Goal: Obtain resource: Download file/media

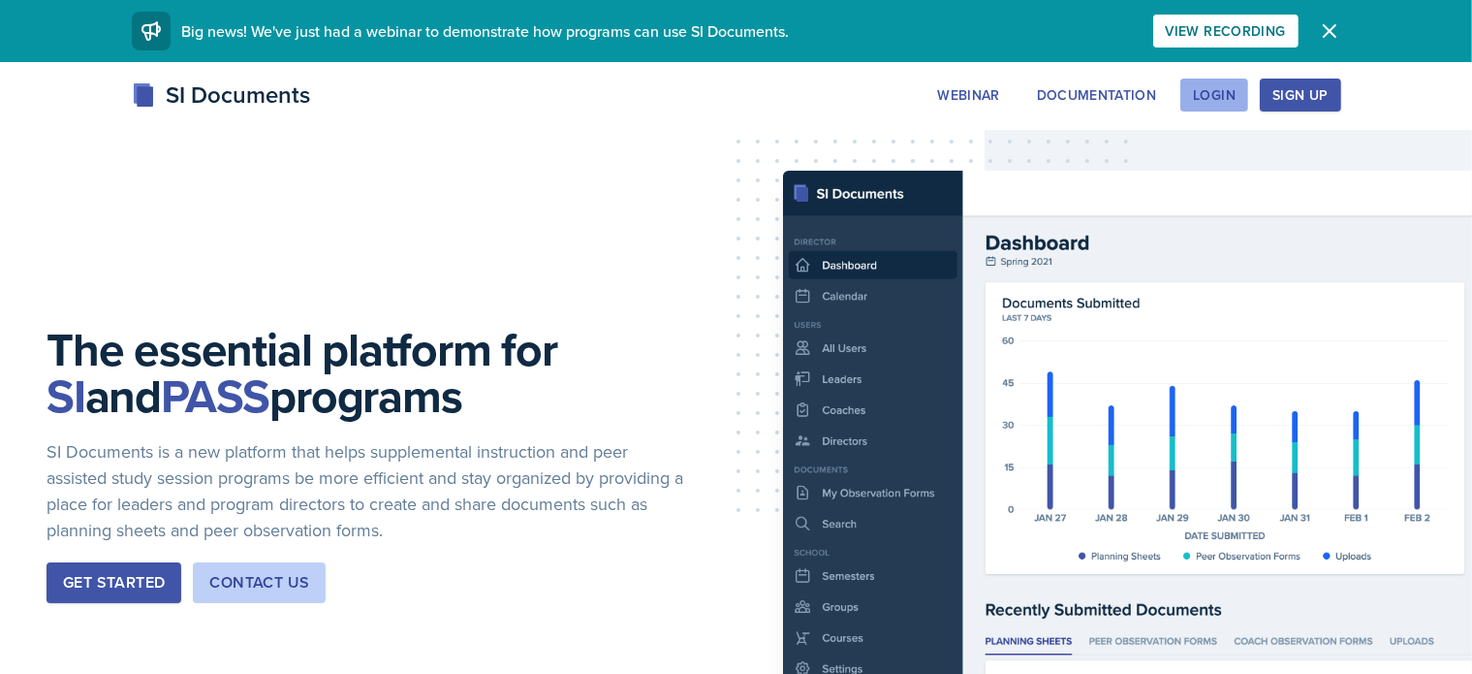
click at [1236, 94] on div "Login" at bounding box center [1214, 95] width 43 height 16
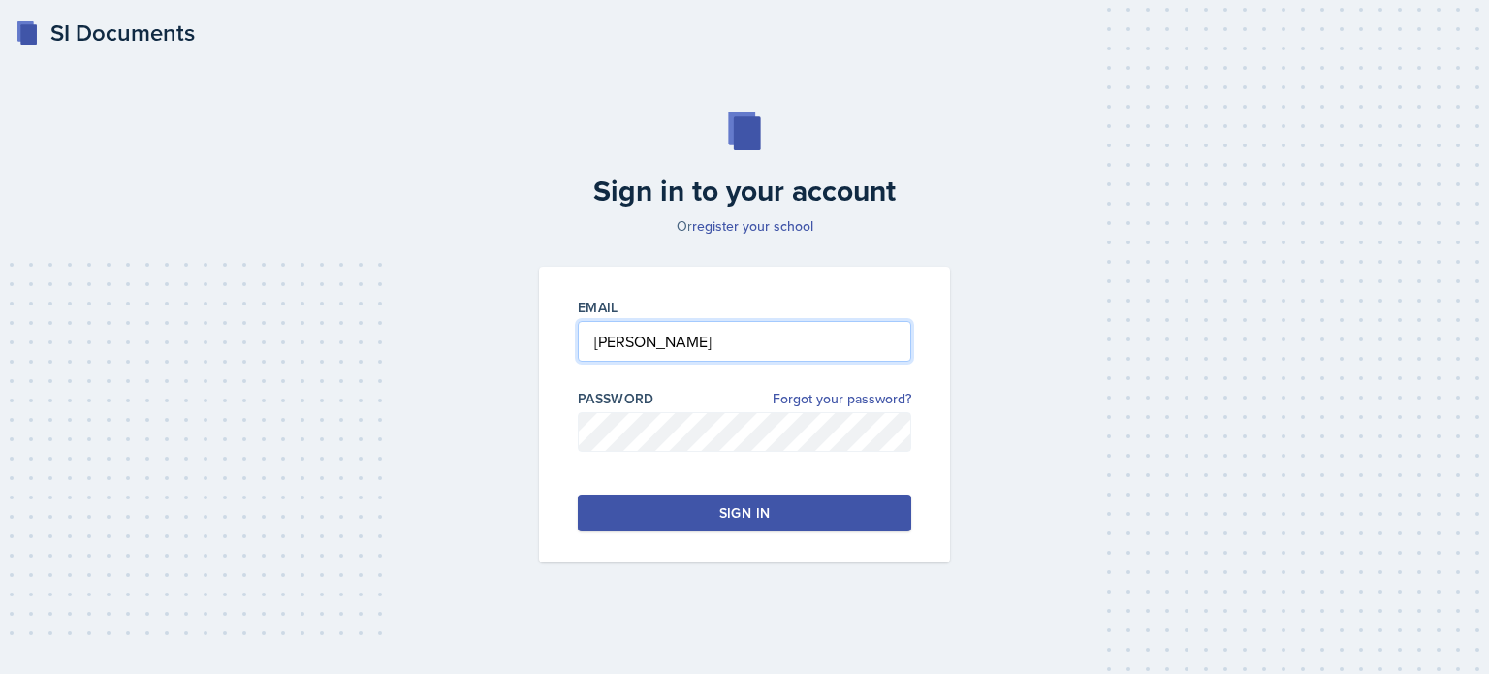
click at [673, 348] on input "[PERSON_NAME]" at bounding box center [744, 341] width 333 height 41
type input "[EMAIL_ADDRESS][DOMAIN_NAME]"
click at [749, 520] on div "Sign in" at bounding box center [744, 512] width 50 height 19
click at [801, 521] on button "Sign in" at bounding box center [744, 512] width 333 height 37
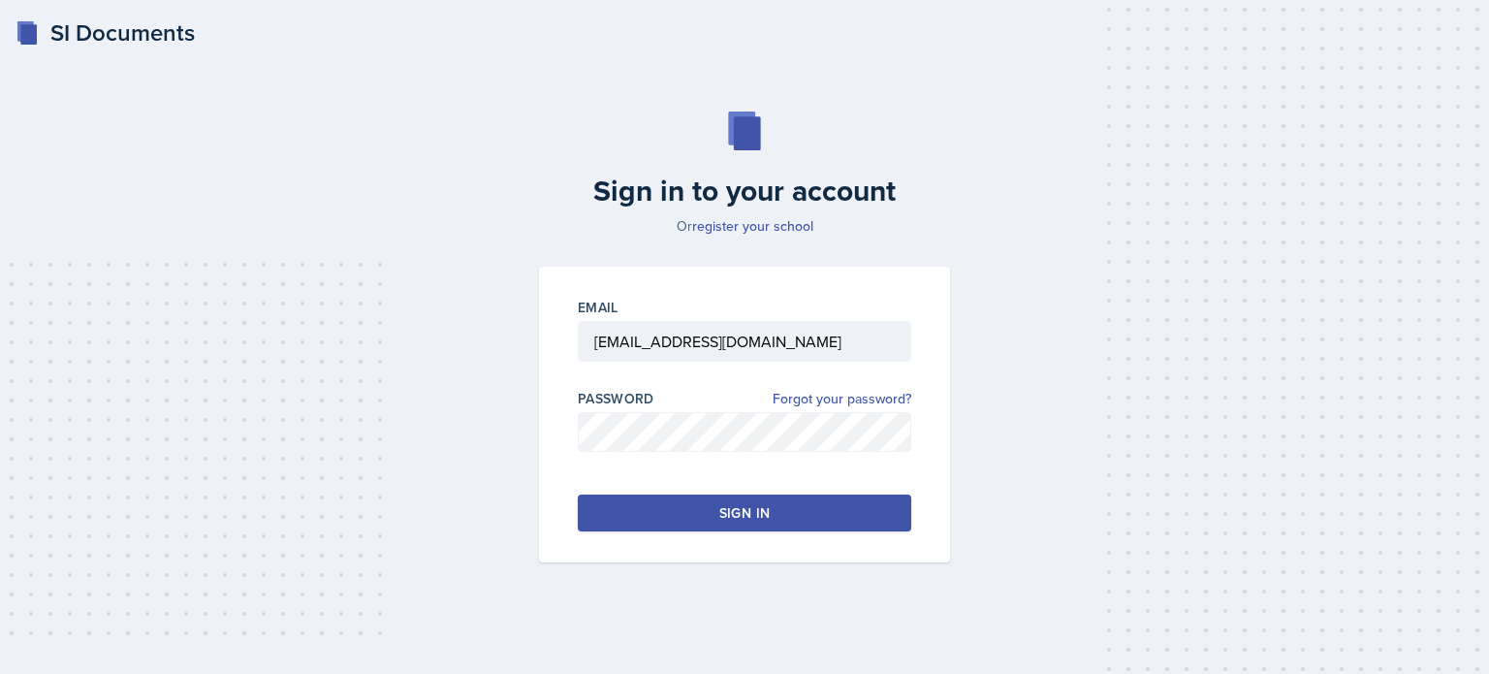
click at [799, 511] on button "Sign in" at bounding box center [744, 512] width 333 height 37
click at [747, 512] on div "Sign in" at bounding box center [744, 512] width 50 height 19
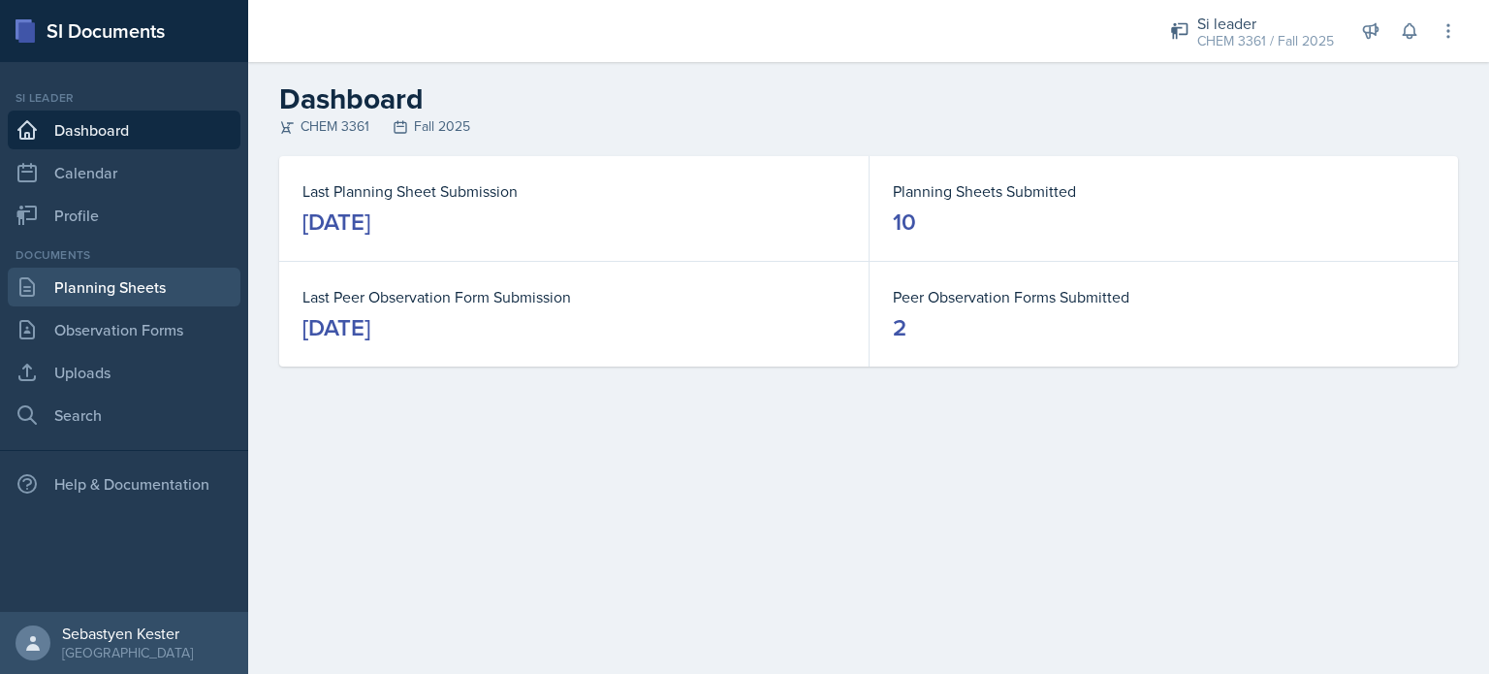
click at [105, 296] on link "Planning Sheets" at bounding box center [124, 287] width 233 height 39
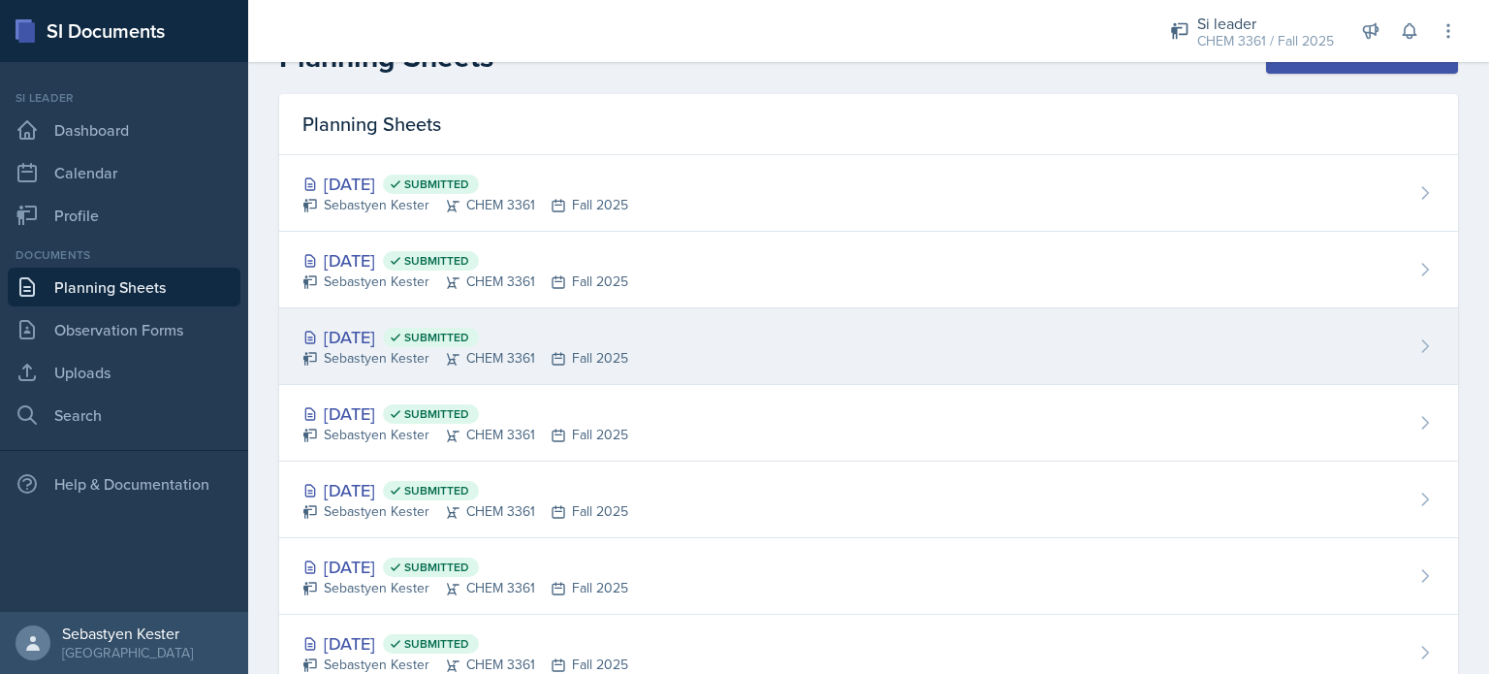
scroll to position [43, 0]
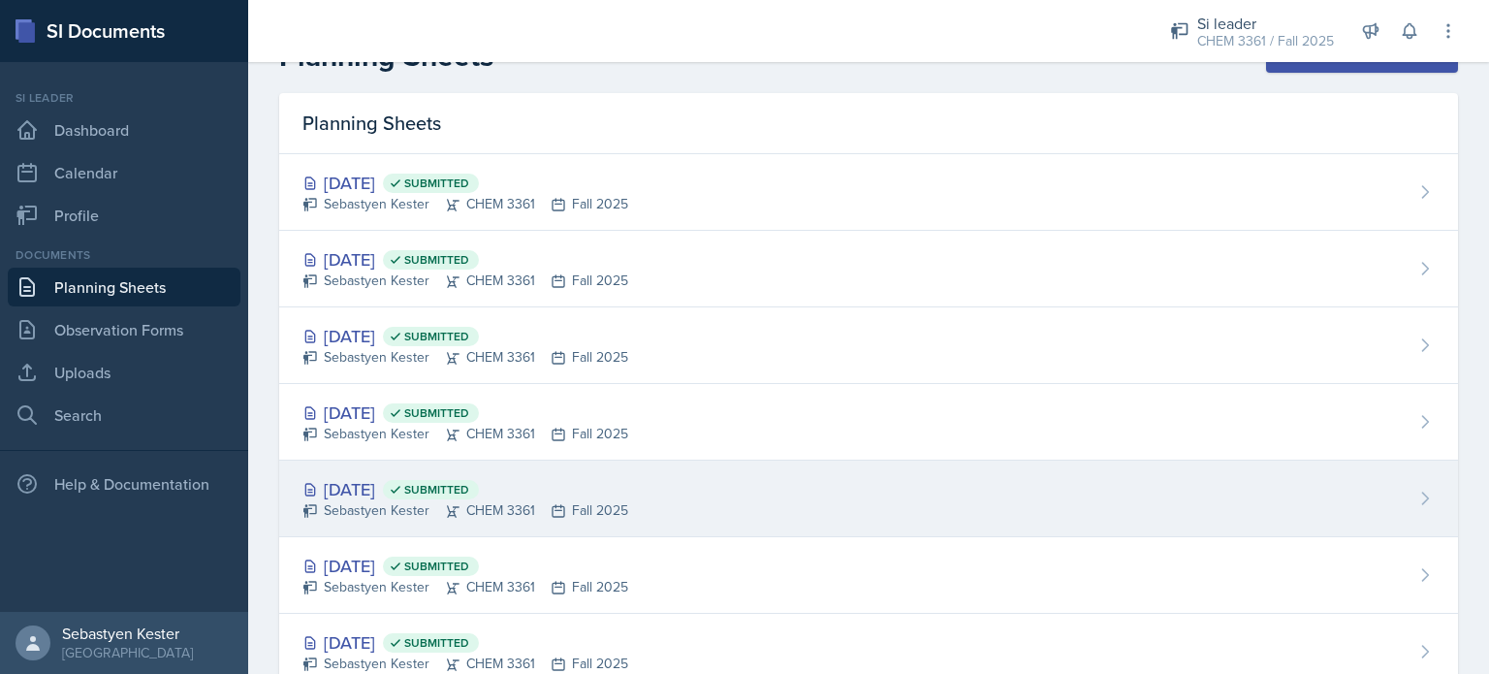
click at [394, 486] on div "[DATE] Submitted" at bounding box center [465, 489] width 326 height 26
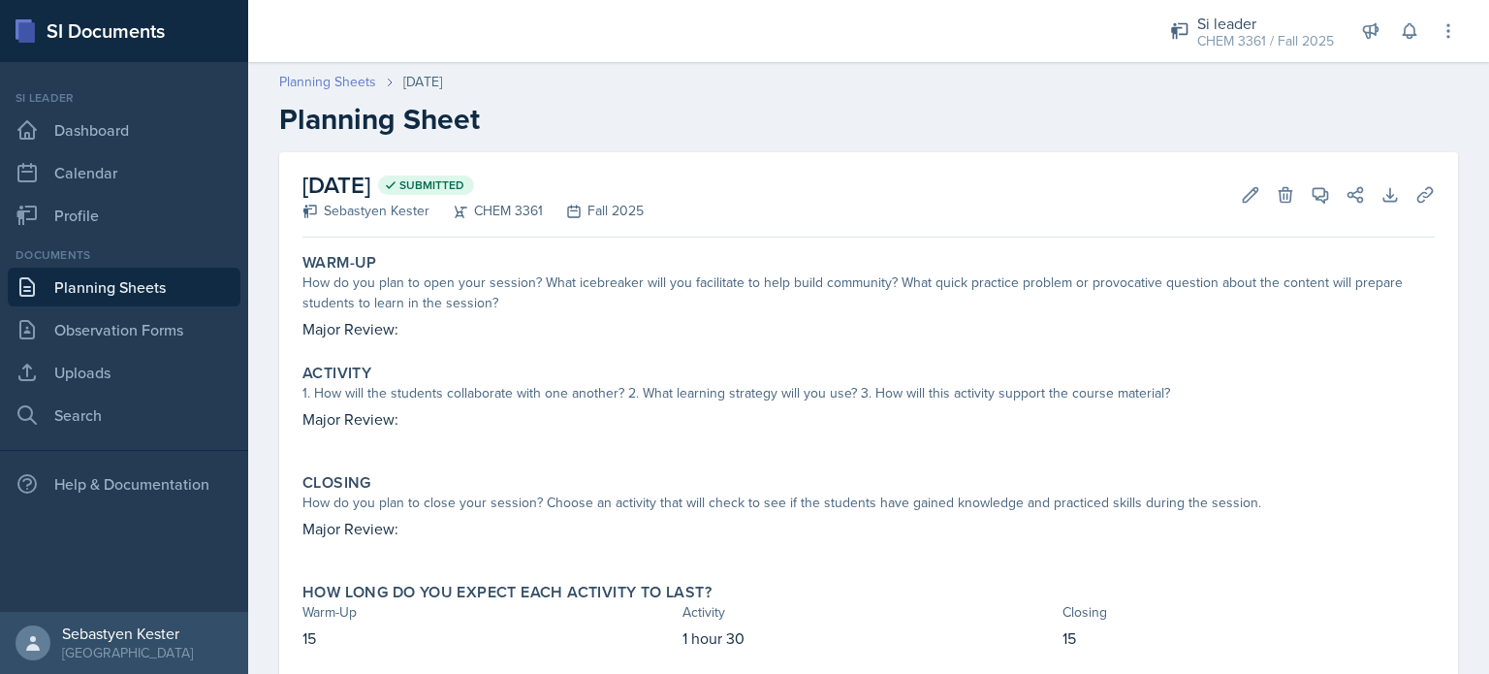
click at [344, 80] on link "Planning Sheets" at bounding box center [327, 82] width 97 height 20
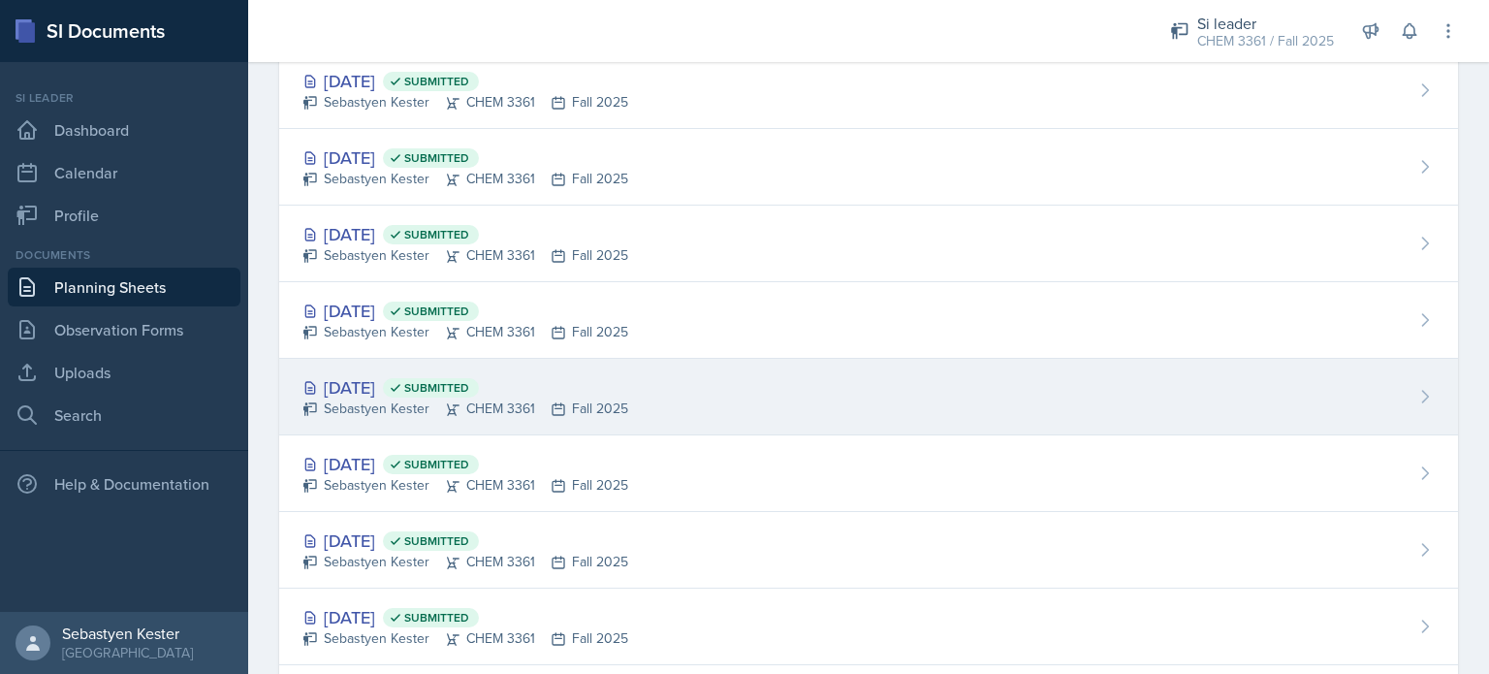
scroll to position [221, 0]
click at [397, 374] on div "[DATE] Submitted" at bounding box center [465, 387] width 326 height 26
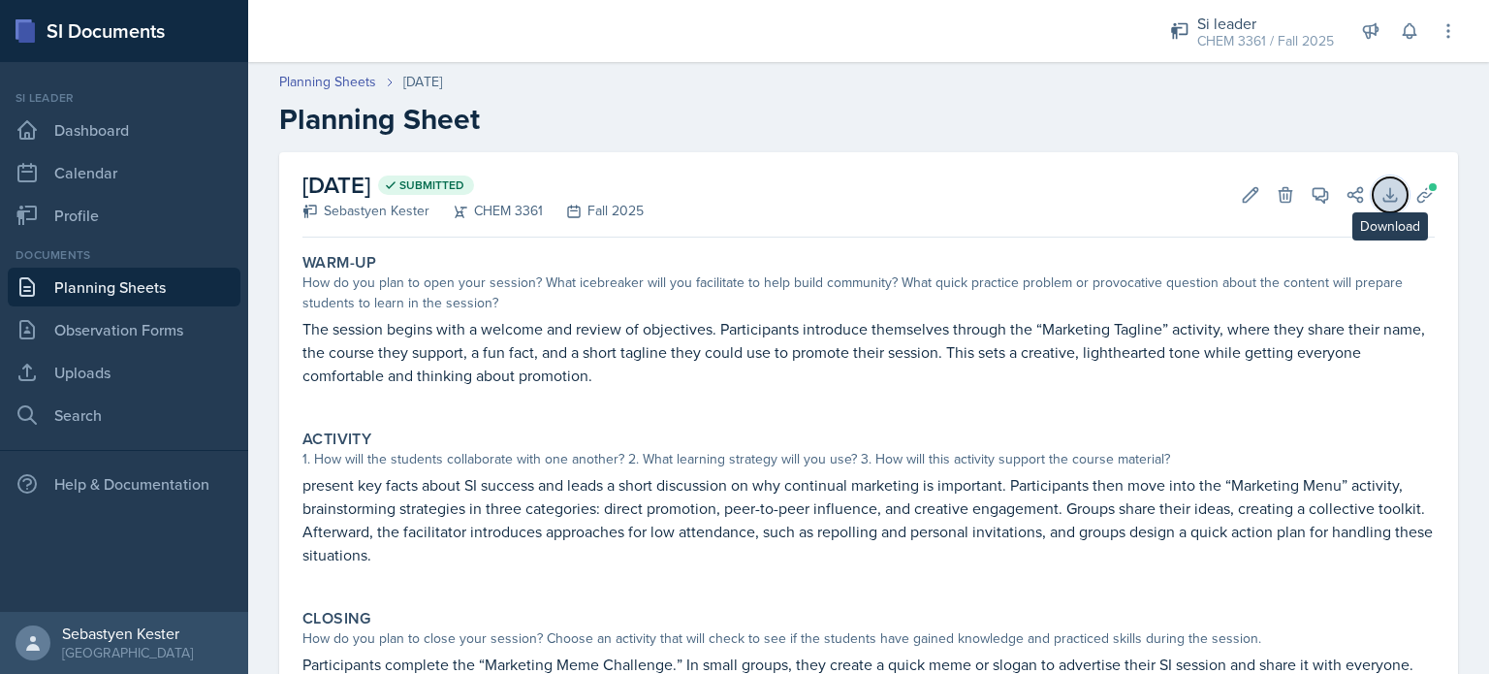
click at [1383, 197] on icon at bounding box center [1389, 194] width 13 height 13
click at [1415, 192] on icon at bounding box center [1424, 194] width 19 height 19
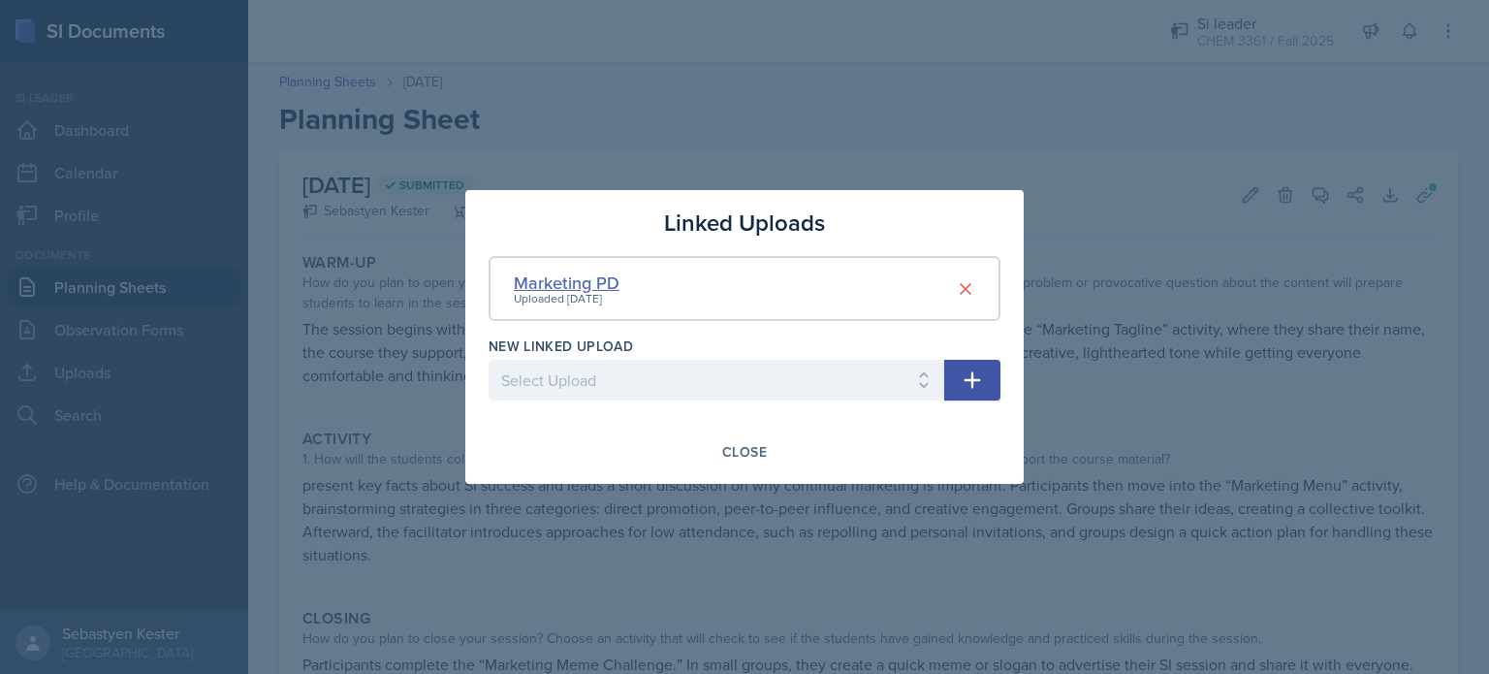
click at [554, 278] on div "Marketing PD" at bounding box center [567, 282] width 106 height 26
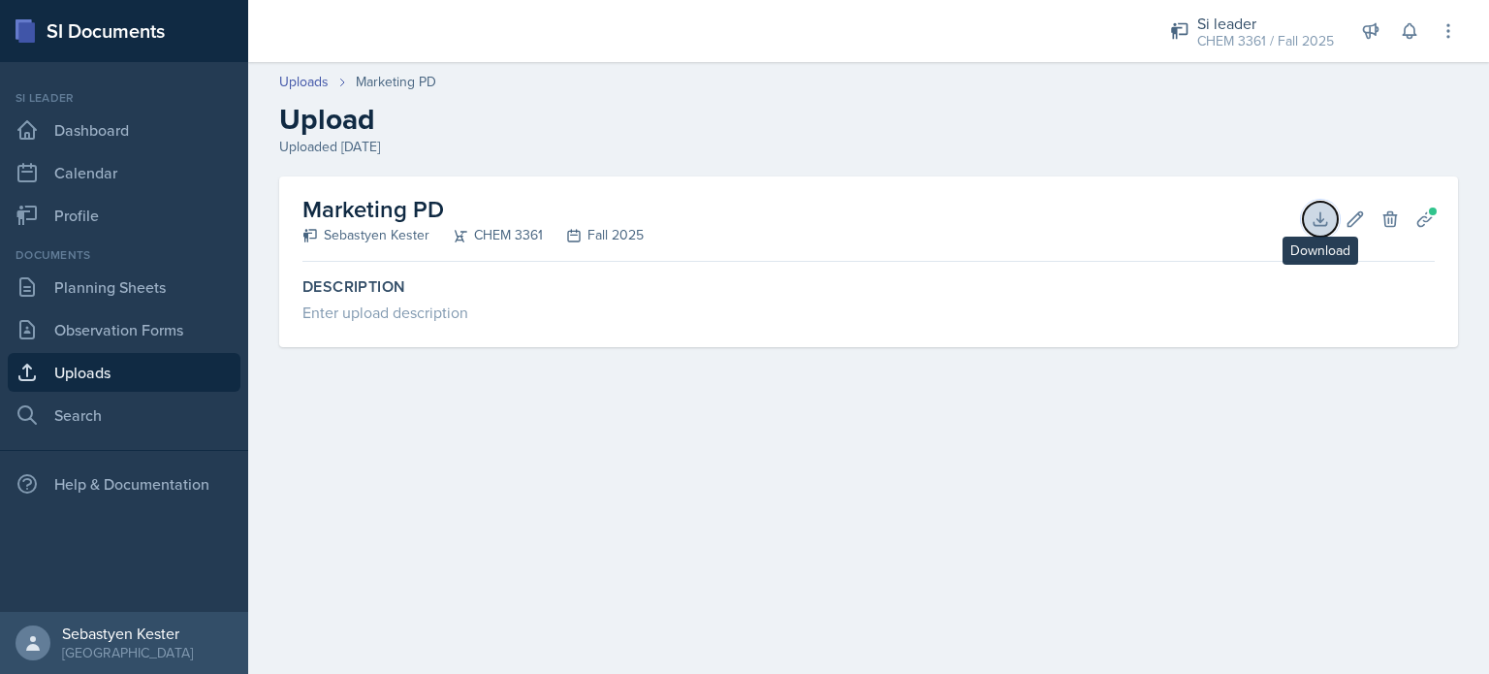
click at [1330, 220] on button "Download" at bounding box center [1320, 219] width 35 height 35
